Goal: Transaction & Acquisition: Purchase product/service

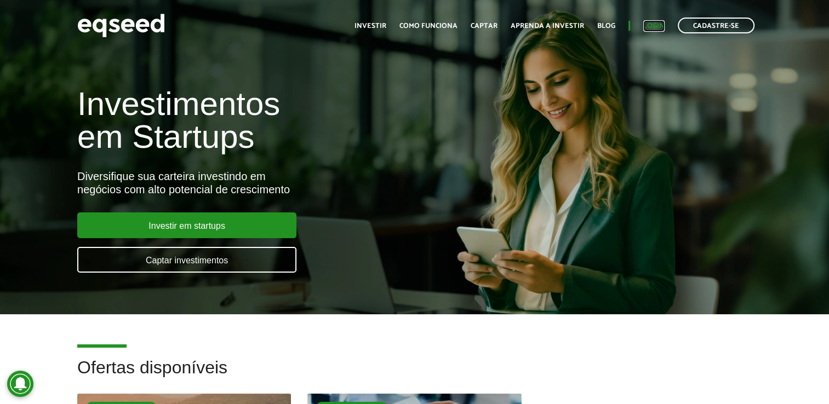
click at [646, 25] on link "Login" at bounding box center [653, 25] width 21 height 7
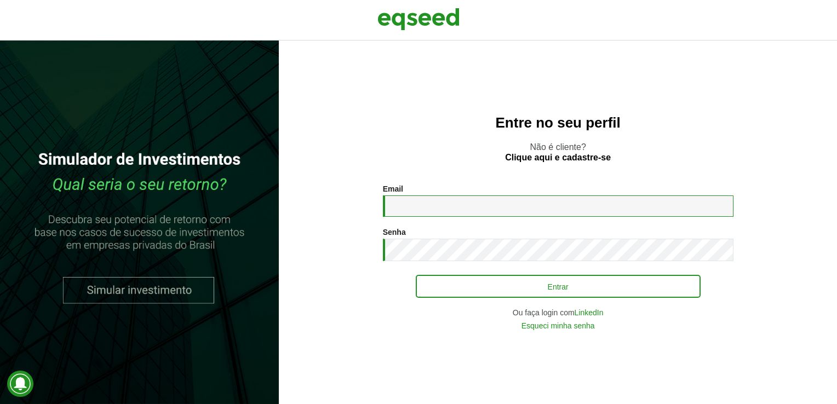
type input "**********"
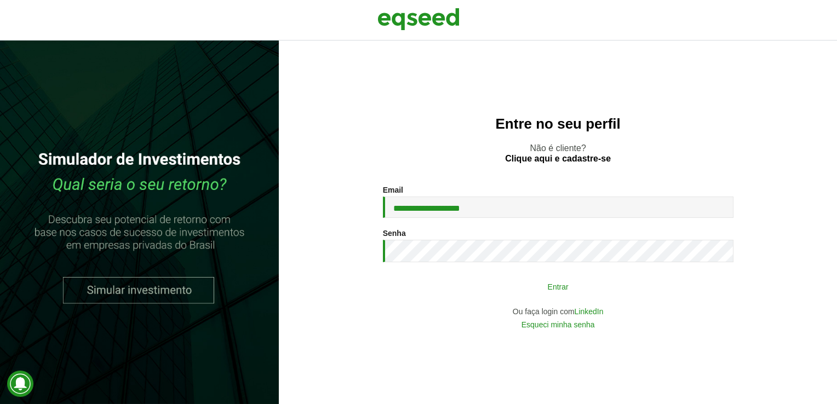
click at [561, 284] on button "Entrar" at bounding box center [558, 286] width 285 height 21
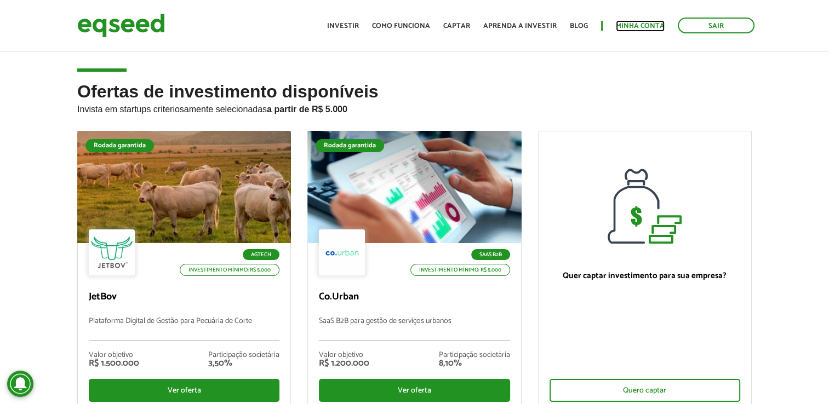
click at [637, 25] on link "Minha conta" at bounding box center [640, 25] width 49 height 7
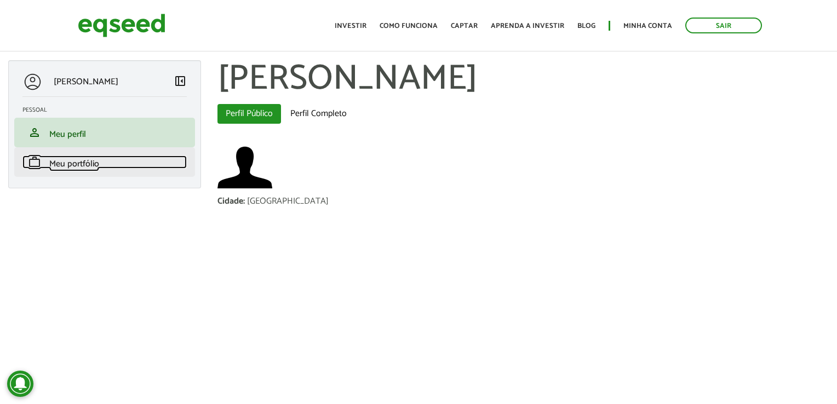
click at [77, 163] on span "Meu portfólio" at bounding box center [74, 164] width 50 height 15
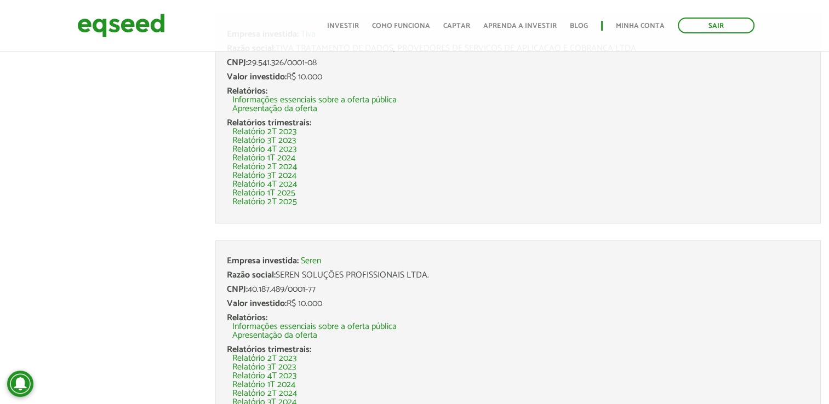
scroll to position [1431, 0]
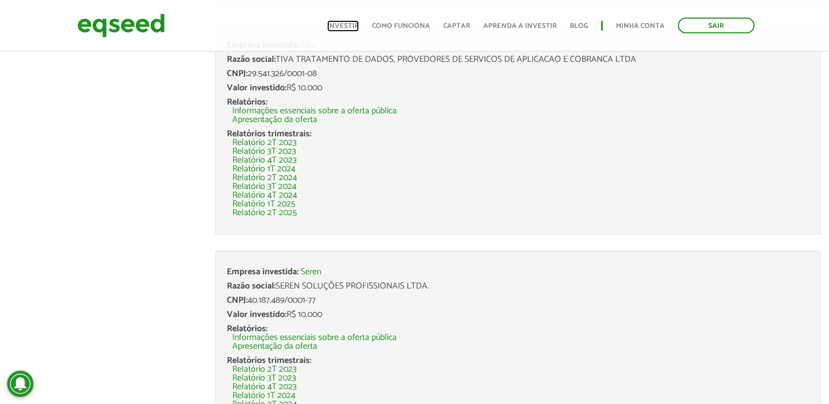
click at [354, 26] on link "Investir" at bounding box center [343, 25] width 32 height 7
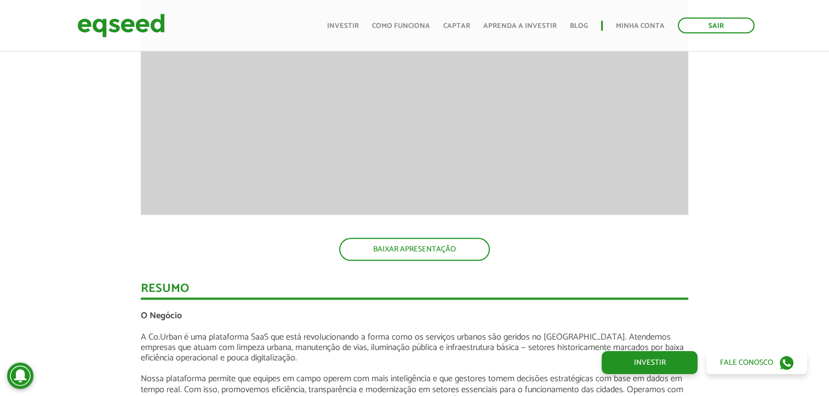
scroll to position [1183, 0]
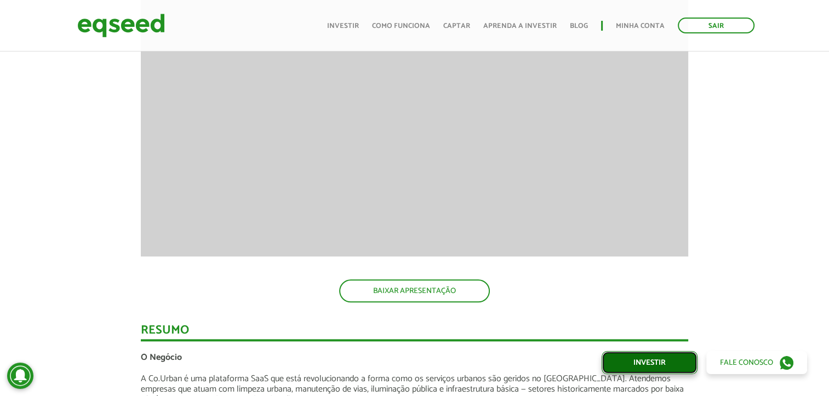
click at [671, 362] on link "Investir" at bounding box center [649, 362] width 96 height 23
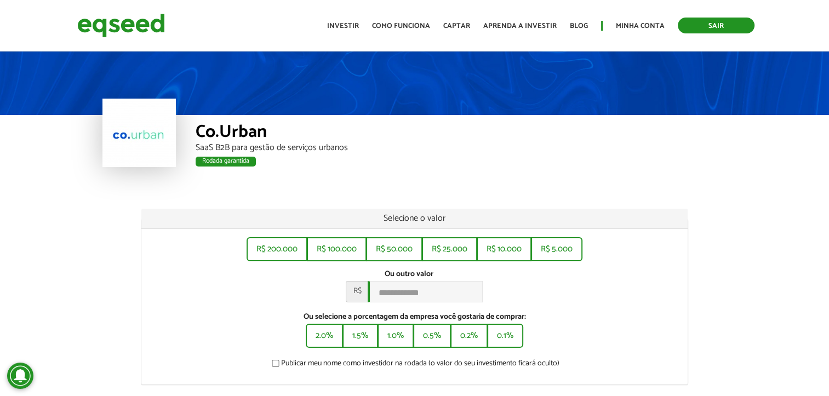
click at [738, 23] on link "Sair" at bounding box center [716, 26] width 77 height 16
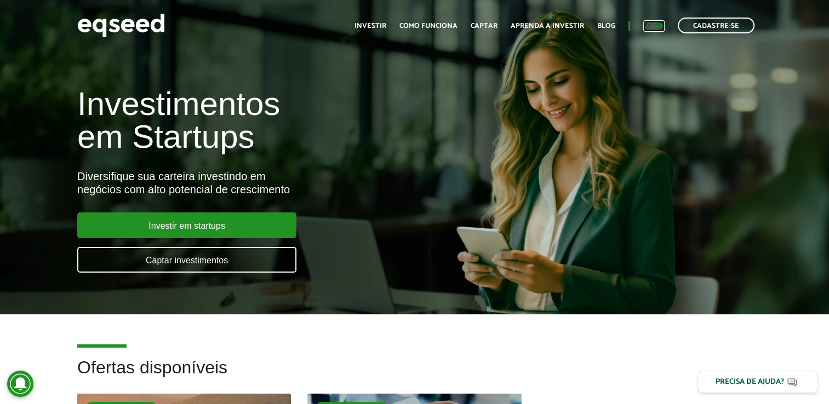
click at [657, 25] on link "Login" at bounding box center [653, 25] width 21 height 7
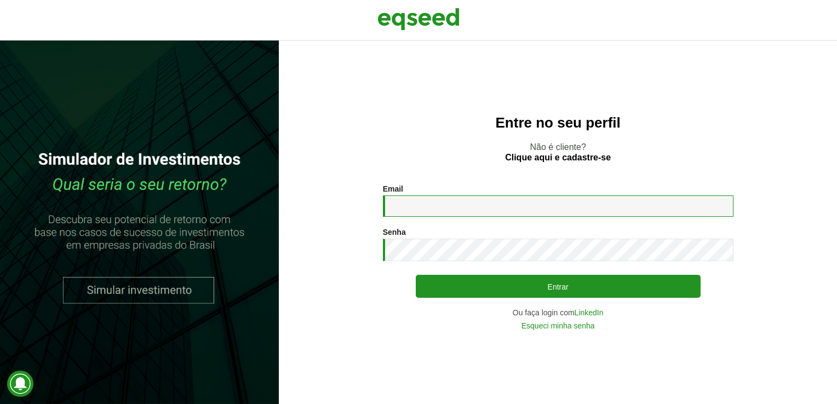
type input "**********"
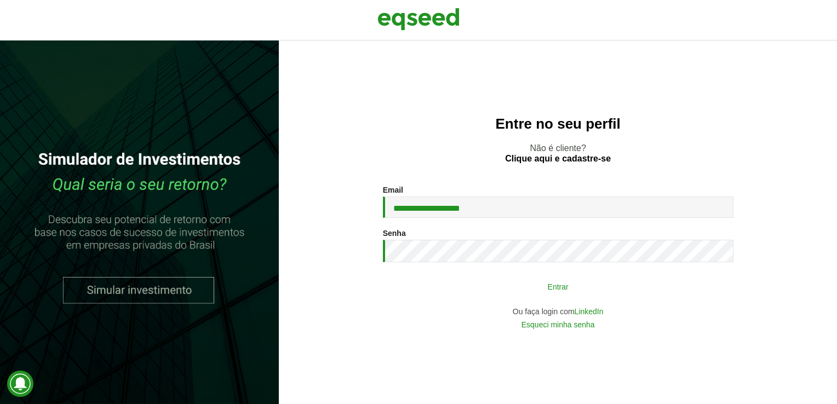
click at [487, 282] on button "Entrar" at bounding box center [558, 286] width 285 height 21
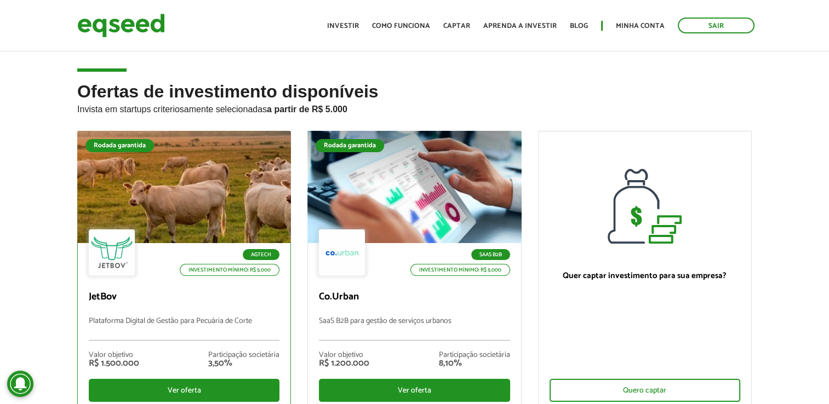
scroll to position [2, 0]
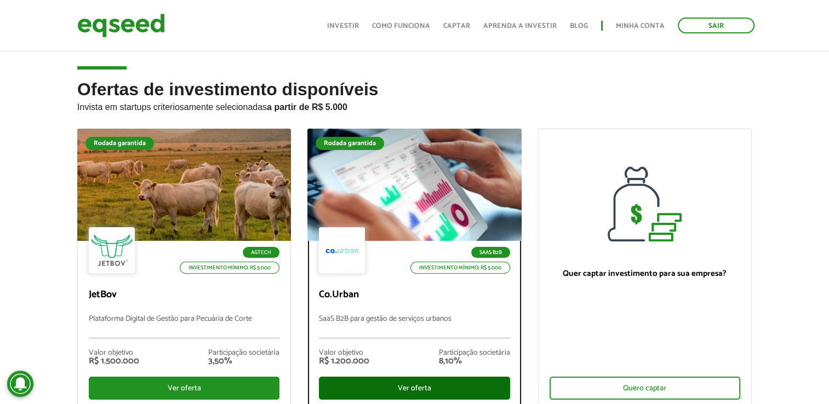
click at [364, 383] on div "Ver oferta" at bounding box center [414, 388] width 191 height 23
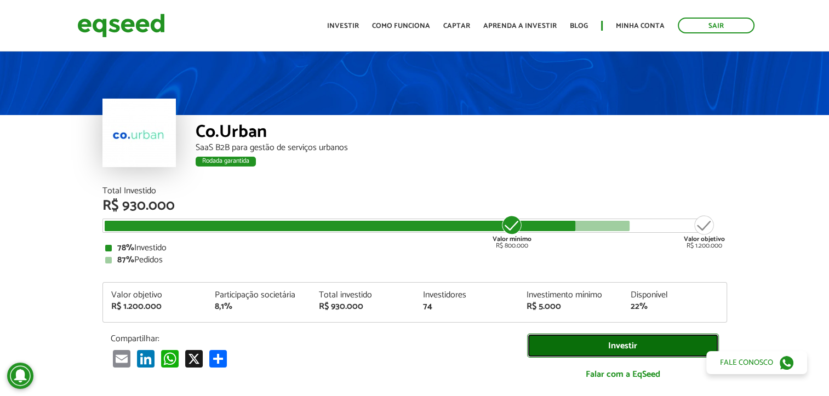
click at [662, 348] on link "Investir" at bounding box center [623, 346] width 192 height 25
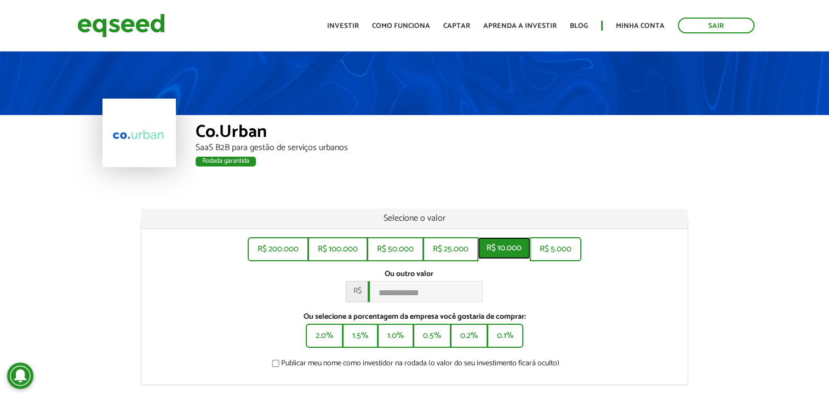
click at [484, 247] on button "R$ 10.000" at bounding box center [504, 248] width 53 height 22
type input "******"
click at [760, 194] on div "Co.Urban SaaS B2B para gestão de serviços urbanos Rodada garantida Rodada garan…" at bounding box center [414, 277] width 829 height 456
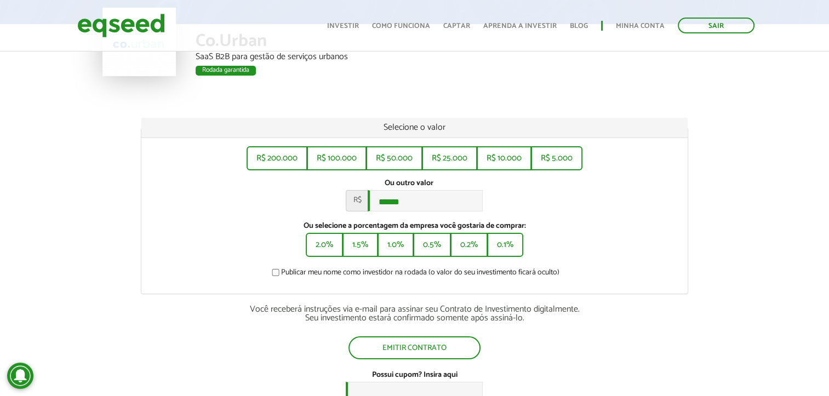
scroll to position [110, 0]
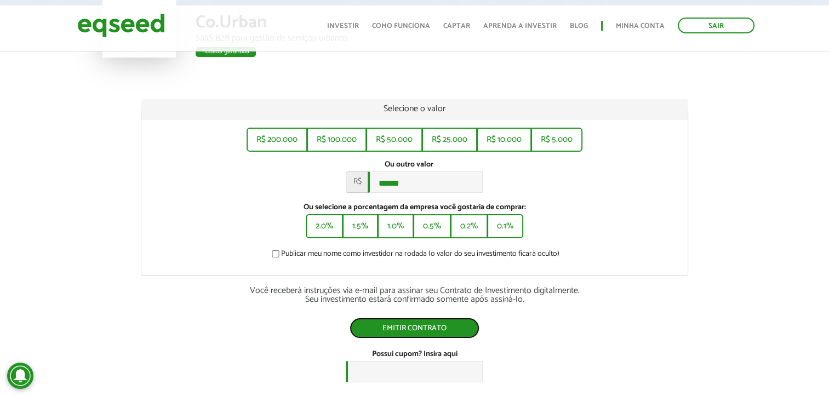
click at [445, 329] on button "Emitir contrato" at bounding box center [414, 328] width 130 height 21
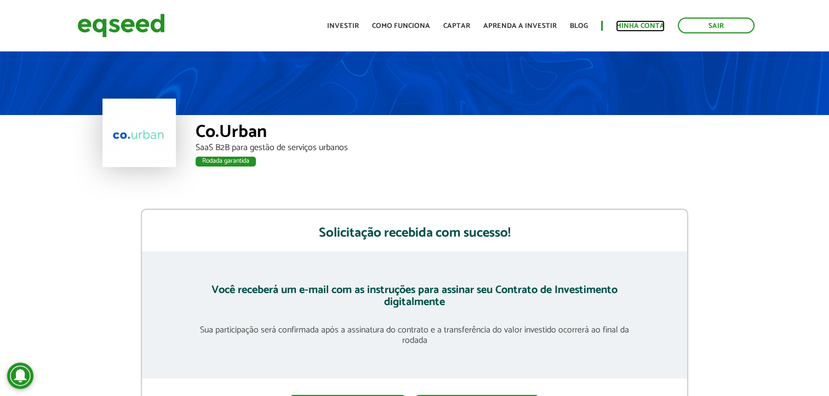
click at [621, 24] on link "Minha conta" at bounding box center [640, 25] width 49 height 7
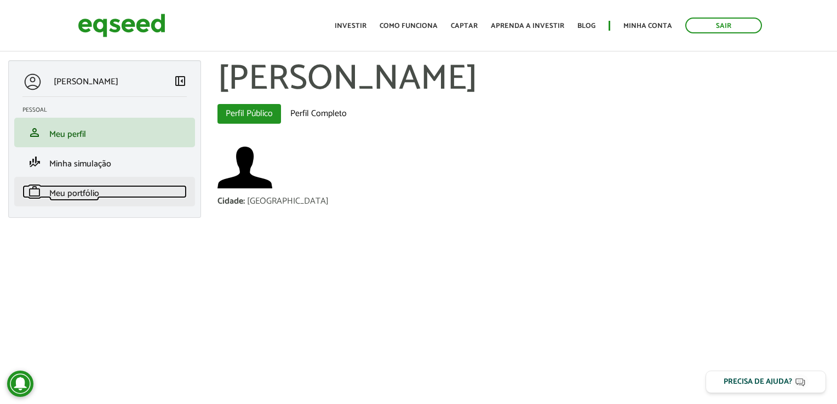
click at [78, 193] on span "Meu portfólio" at bounding box center [74, 193] width 50 height 15
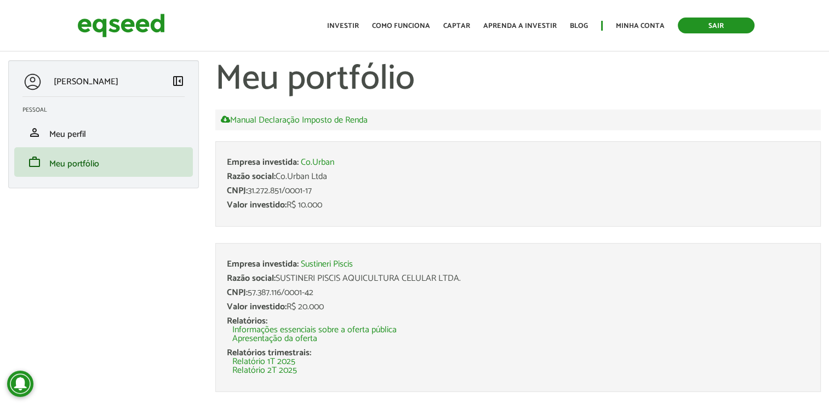
click at [730, 23] on link "Sair" at bounding box center [716, 26] width 77 height 16
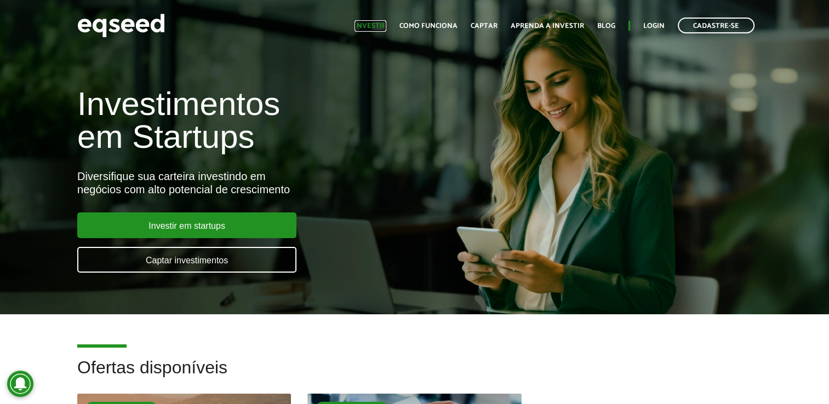
click at [378, 28] on link "Investir" at bounding box center [370, 25] width 32 height 7
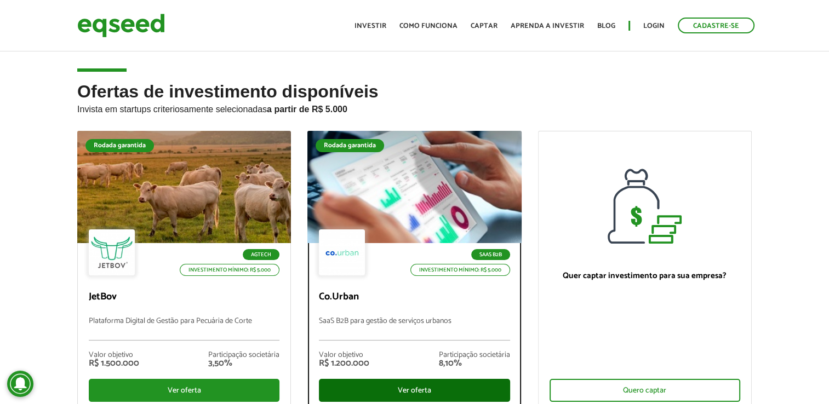
click at [433, 387] on div "Ver oferta" at bounding box center [414, 390] width 191 height 23
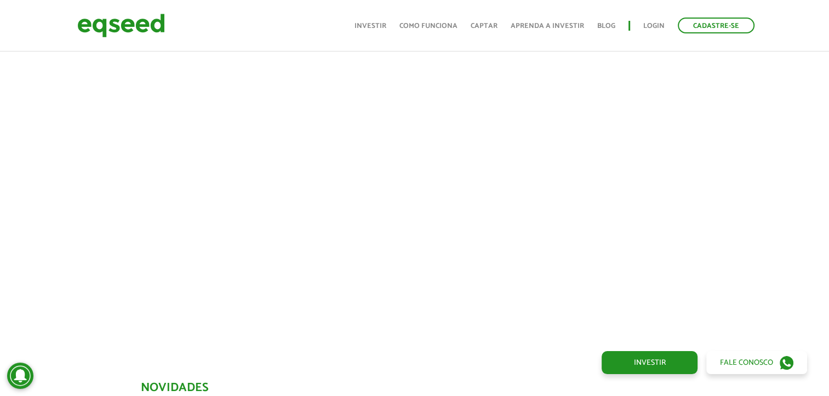
scroll to position [91, 0]
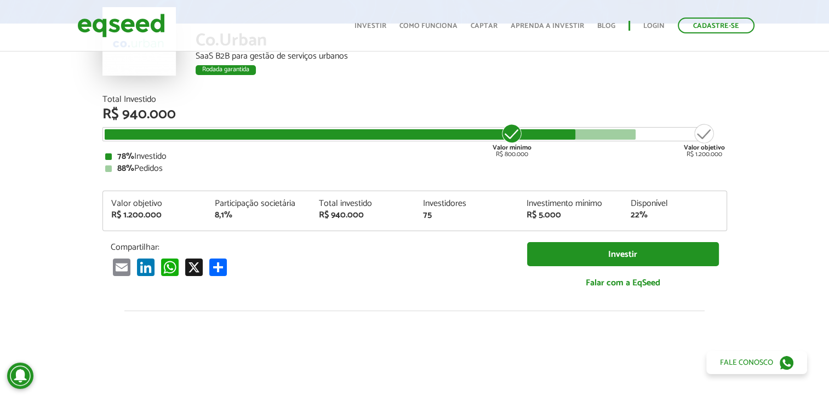
click at [797, 72] on div "Co.Urban SaaS B2B para gestão de serviços urbanos Rodada garantida Rodada garan…" at bounding box center [414, 26] width 829 height 137
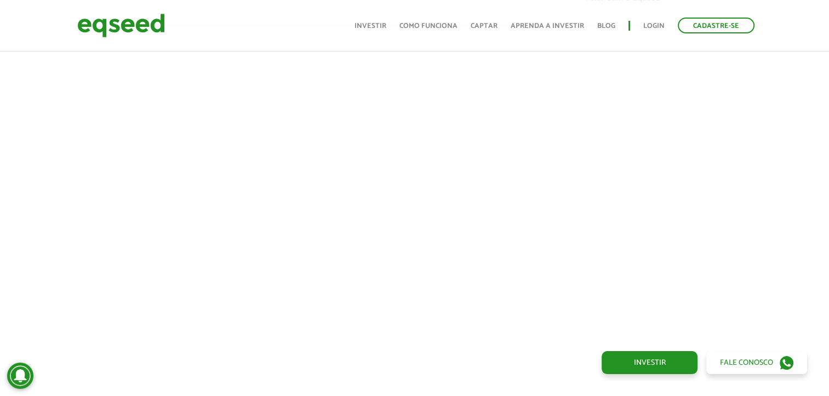
scroll to position [398, 0]
